Goal: Task Accomplishment & Management: Manage account settings

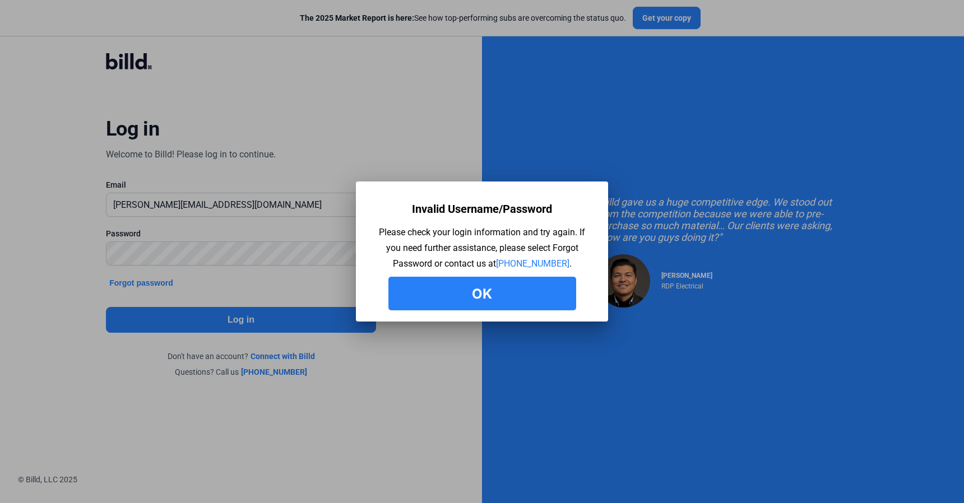
click at [461, 290] on button "Ok" at bounding box center [483, 294] width 188 height 34
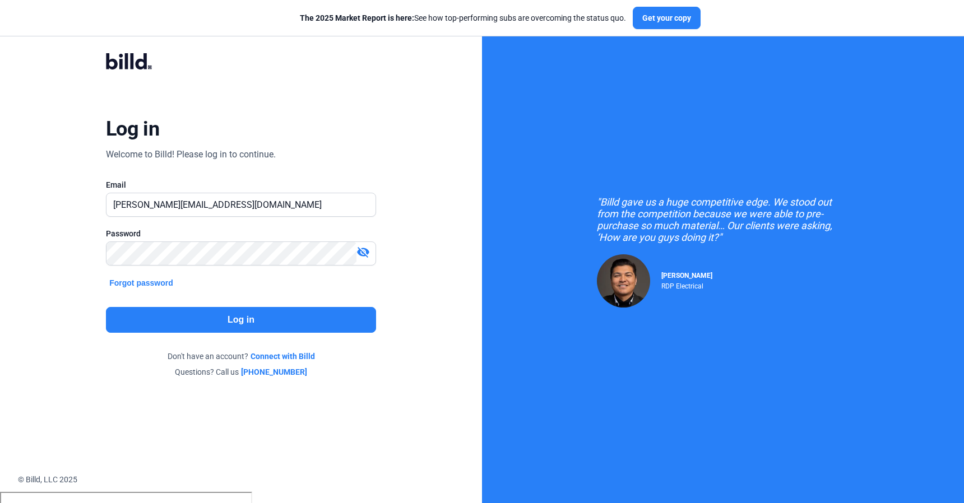
click at [362, 253] on mat-icon "visibility_off" at bounding box center [363, 252] width 13 height 13
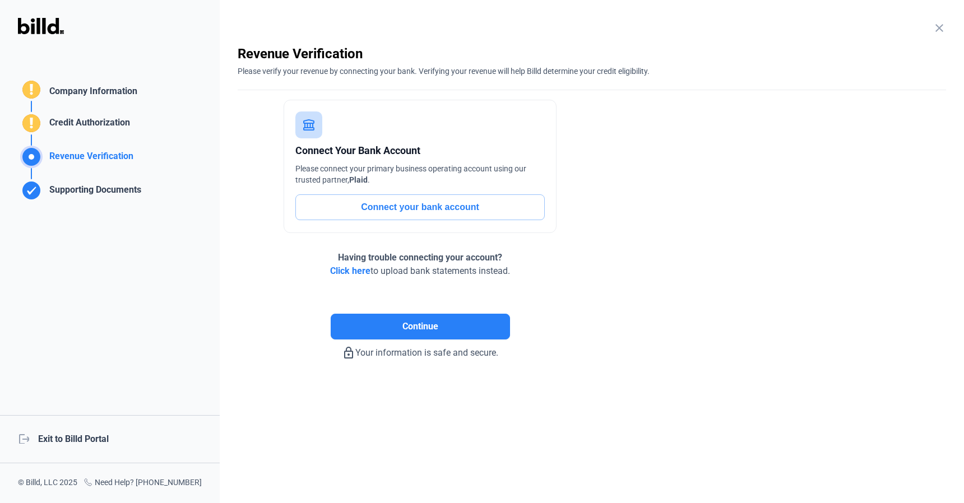
click at [935, 26] on mat-icon "close" at bounding box center [939, 27] width 13 height 13
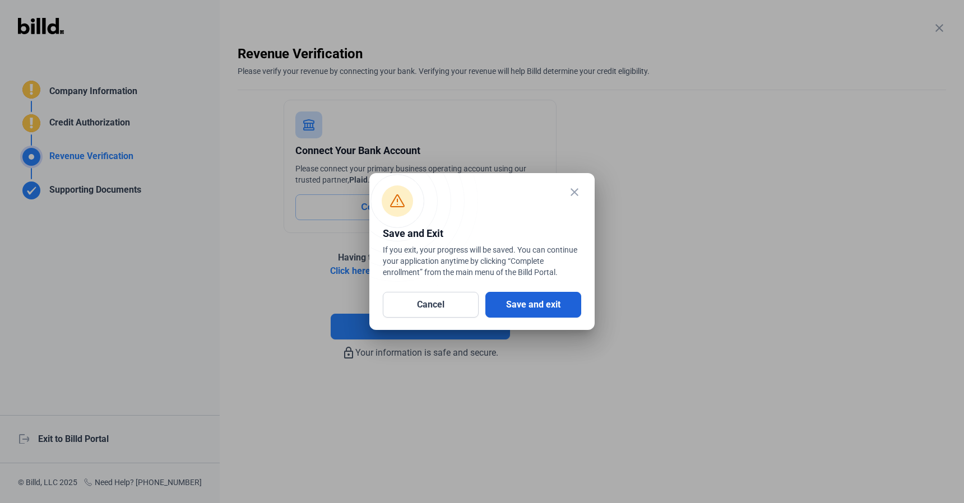
click at [517, 309] on button "Save and exit" at bounding box center [533, 305] width 96 height 26
